Goal: Task Accomplishment & Management: Use online tool/utility

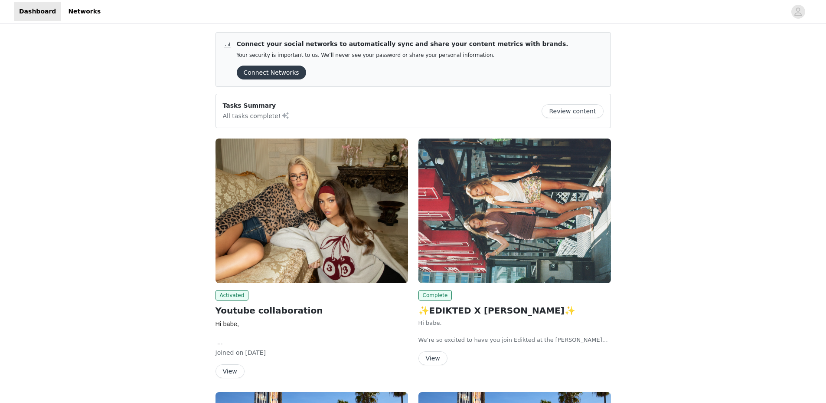
click at [329, 199] on img at bounding box center [312, 210] width 193 height 144
click at [473, 227] on img at bounding box center [515, 210] width 193 height 144
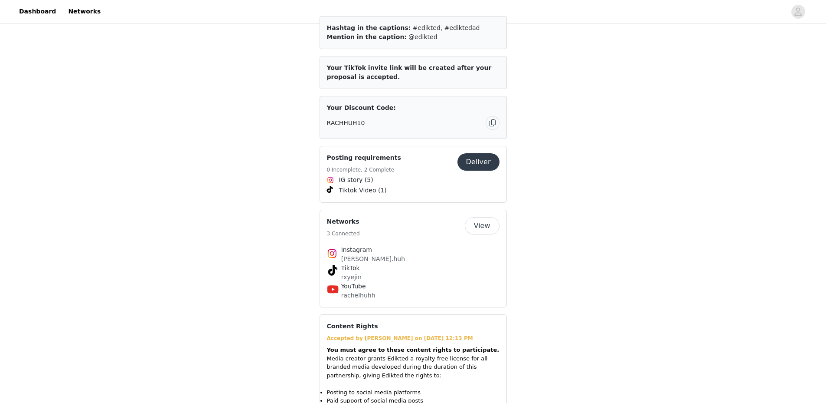
scroll to position [289, 0]
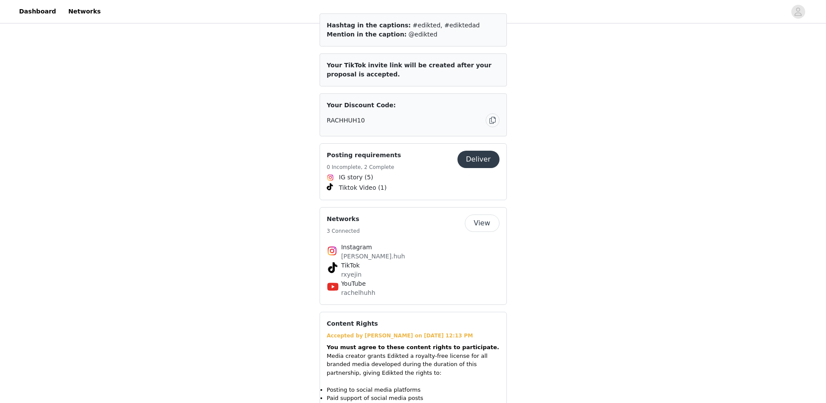
click at [478, 151] on button "Deliver" at bounding box center [479, 159] width 42 height 17
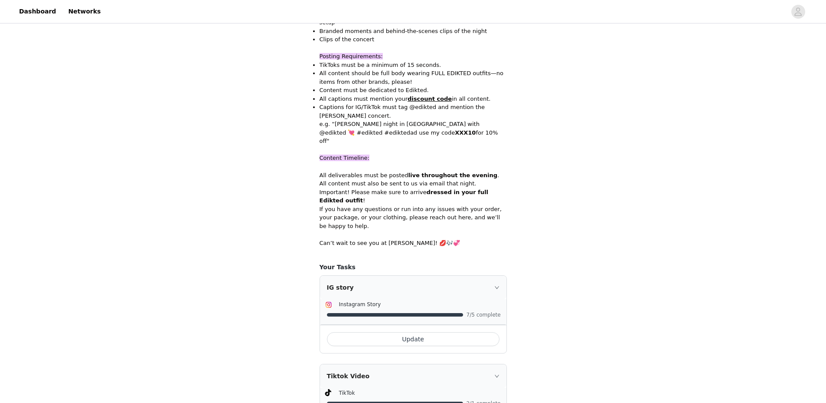
scroll to position [600, 0]
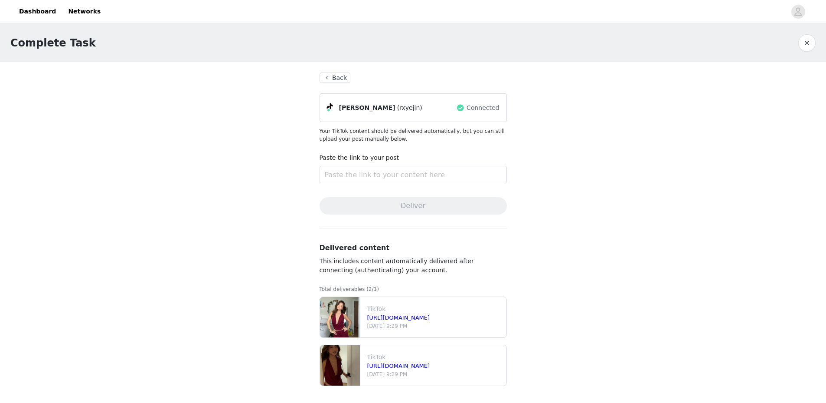
scroll to position [2, 0]
click at [414, 366] on link "[URL][DOMAIN_NAME]" at bounding box center [398, 365] width 63 height 7
